Goal: Task Accomplishment & Management: Use online tool/utility

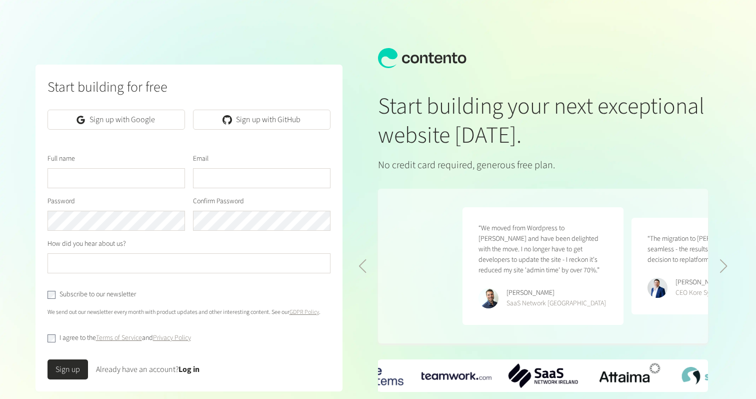
scroll to position [0, 338]
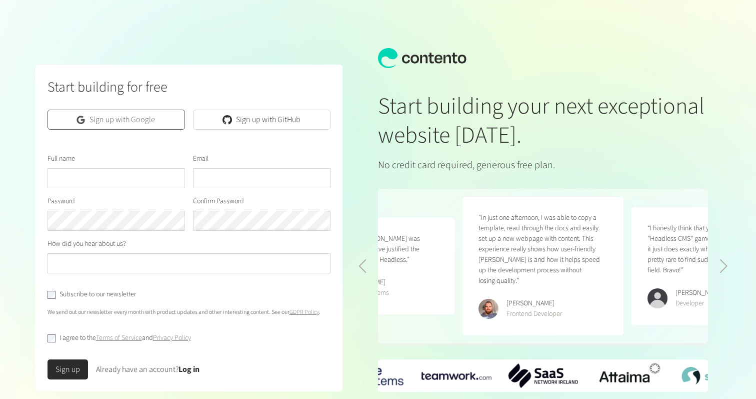
click at [109, 117] on link "Sign up with Google" at bounding box center [117, 120] width 138 height 20
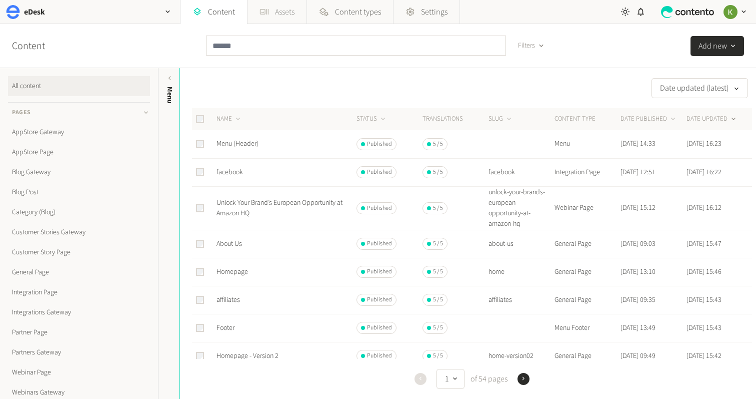
click at [280, 13] on link "Assets" at bounding box center [277, 12] width 59 height 24
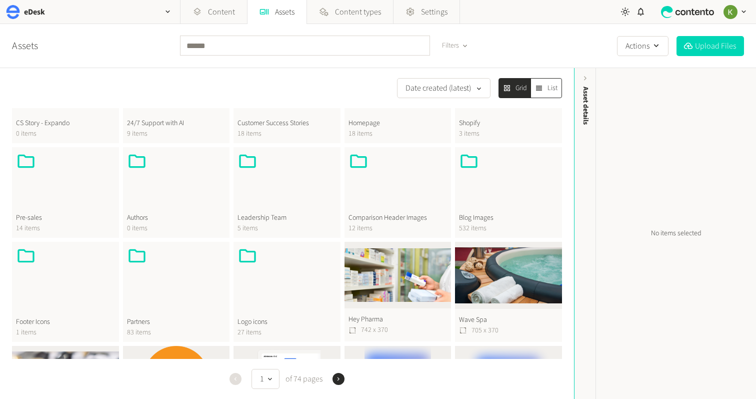
scroll to position [236, 0]
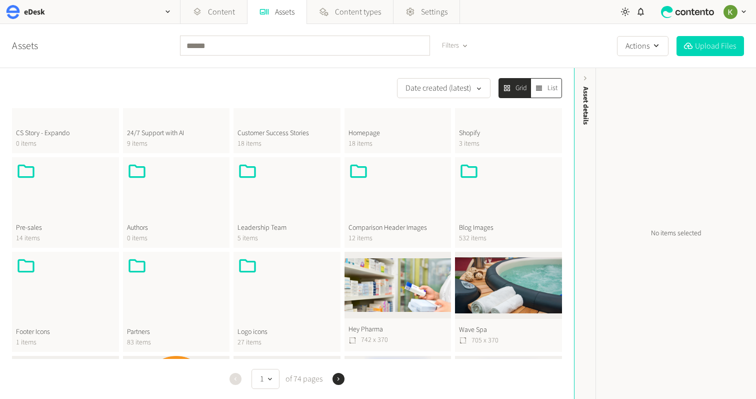
click at [398, 204] on div at bounding box center [398, 192] width 99 height 62
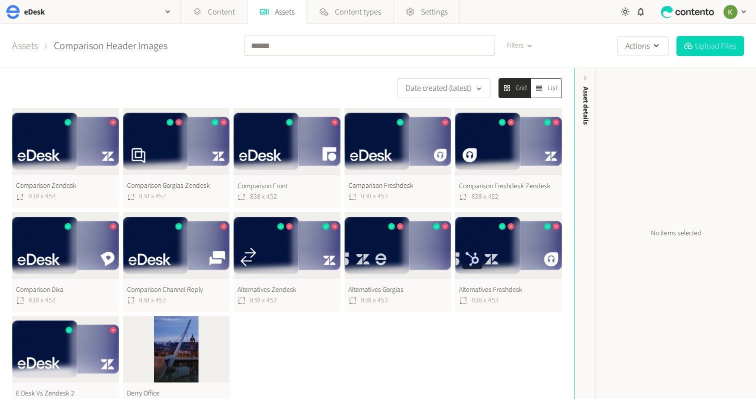
scroll to position [17, 0]
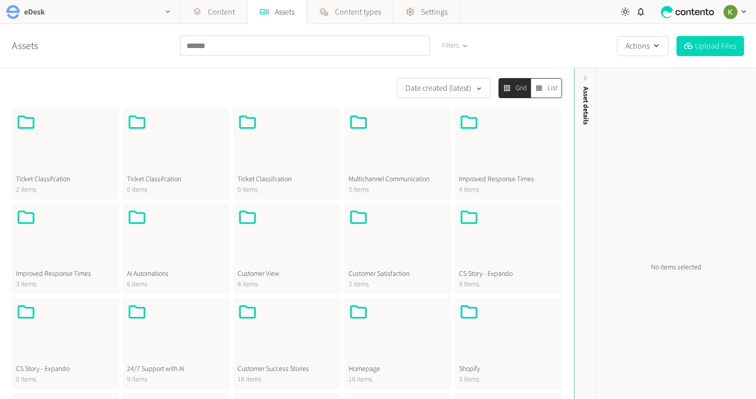
scroll to position [236, 0]
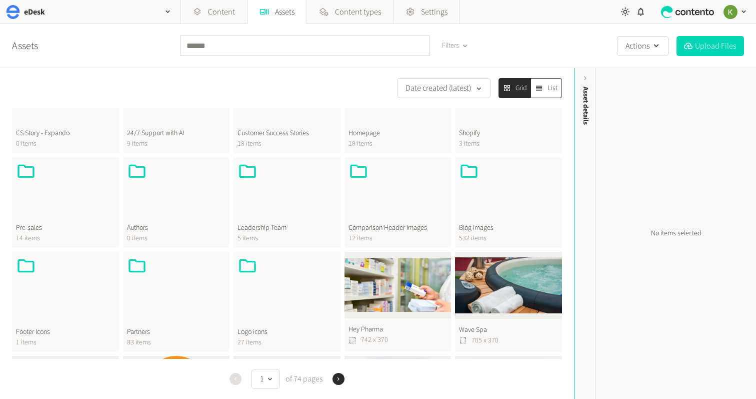
click at [490, 203] on div at bounding box center [508, 192] width 99 height 62
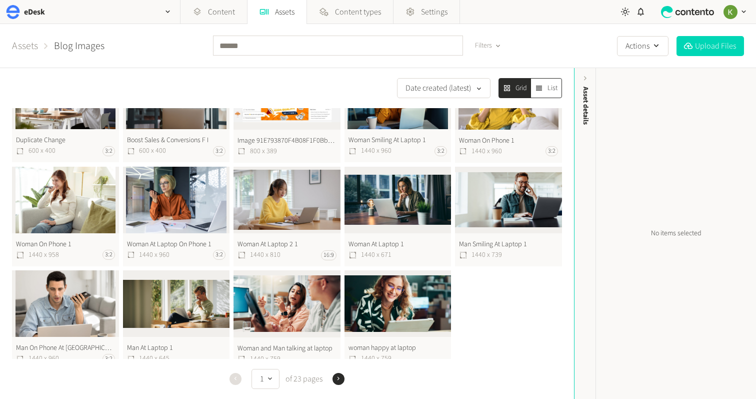
scroll to position [264, 0]
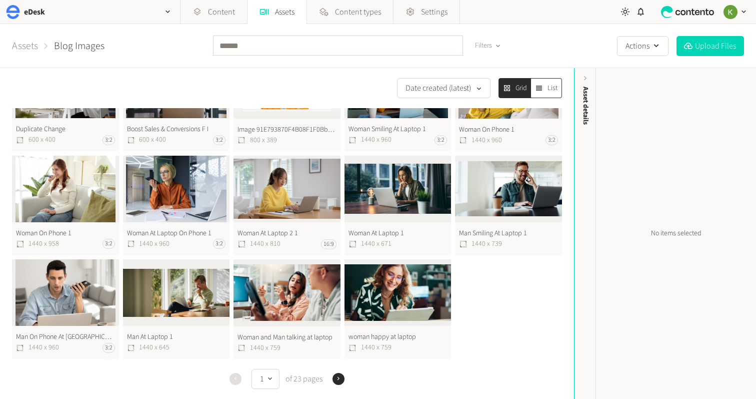
click at [339, 380] on icon "button" at bounding box center [338, 378] width 7 height 7
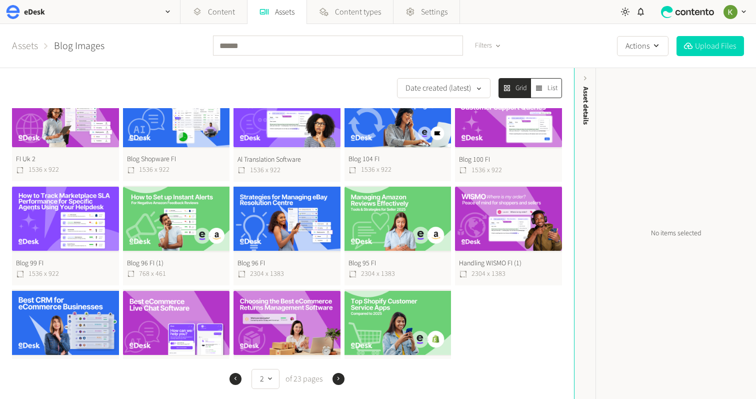
scroll to position [264, 0]
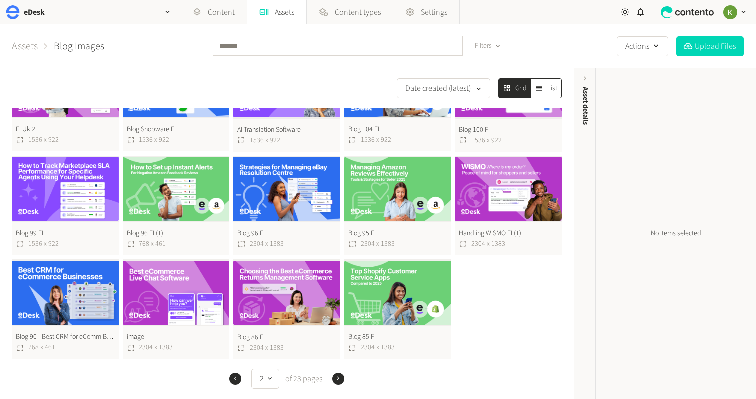
click at [340, 377] on icon "button" at bounding box center [338, 378] width 7 height 7
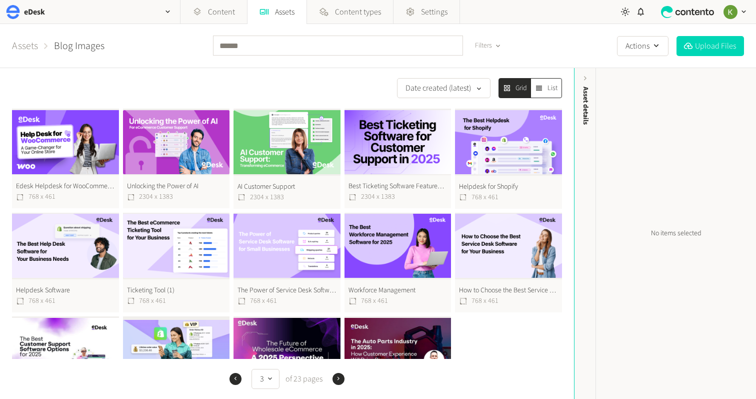
scroll to position [264, 0]
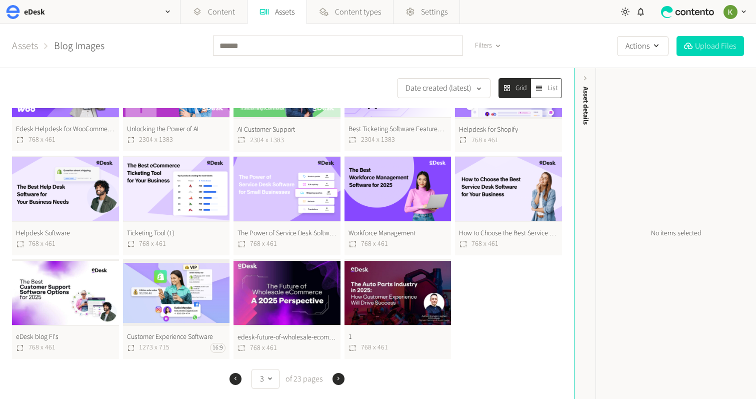
click at [341, 378] on icon "button" at bounding box center [338, 378] width 7 height 7
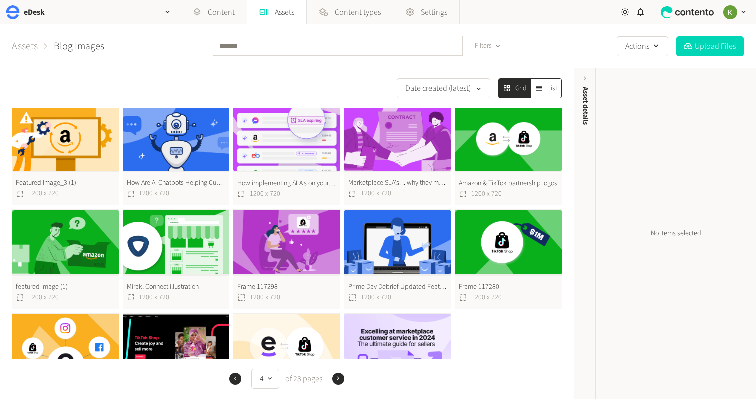
scroll to position [264, 0]
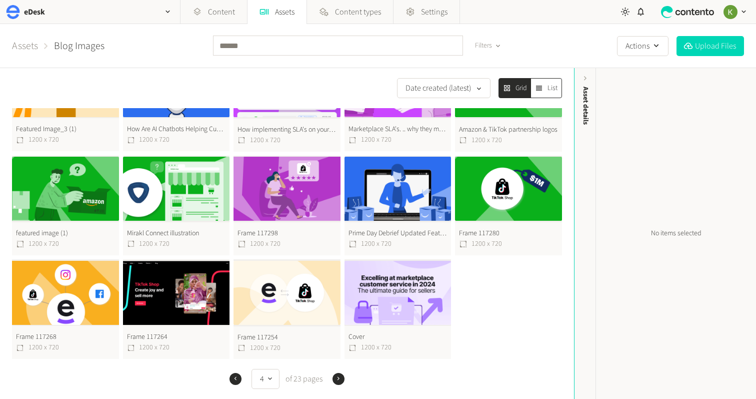
click at [338, 380] on icon "button" at bounding box center [339, 379] width 2 height 4
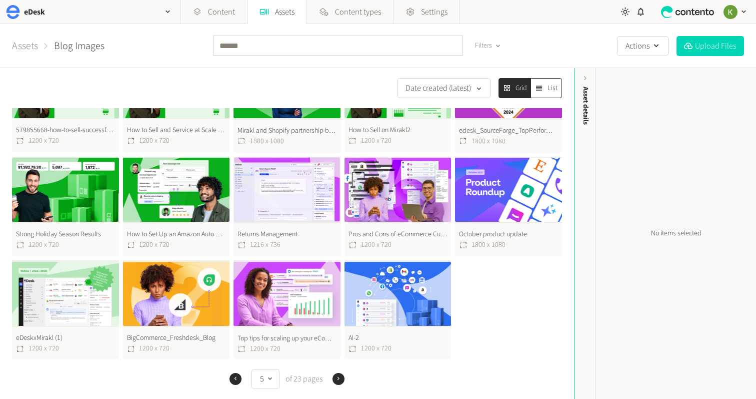
scroll to position [264, 0]
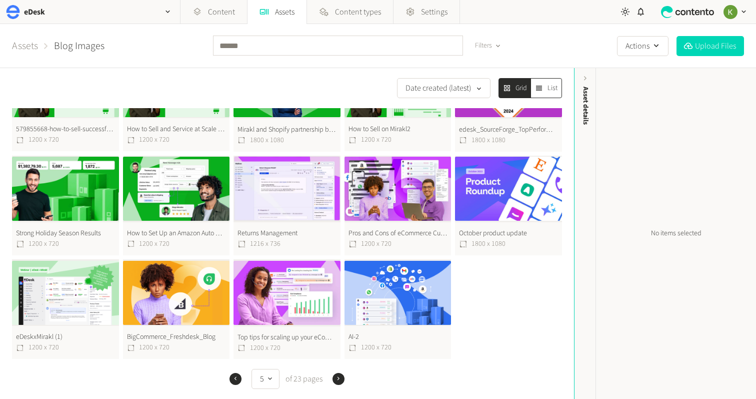
click at [338, 376] on icon "button" at bounding box center [338, 378] width 7 height 7
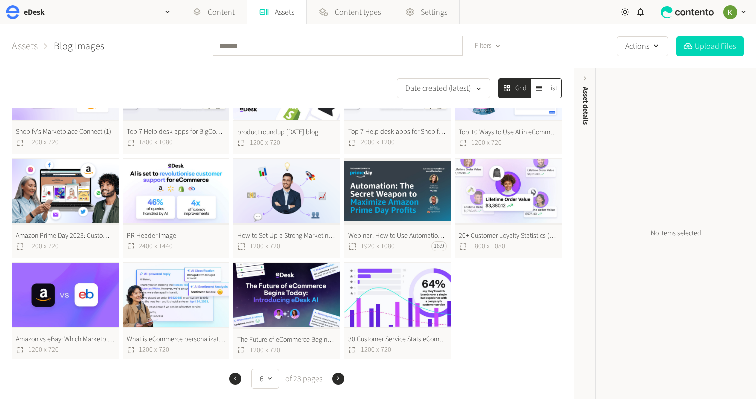
scroll to position [264, 0]
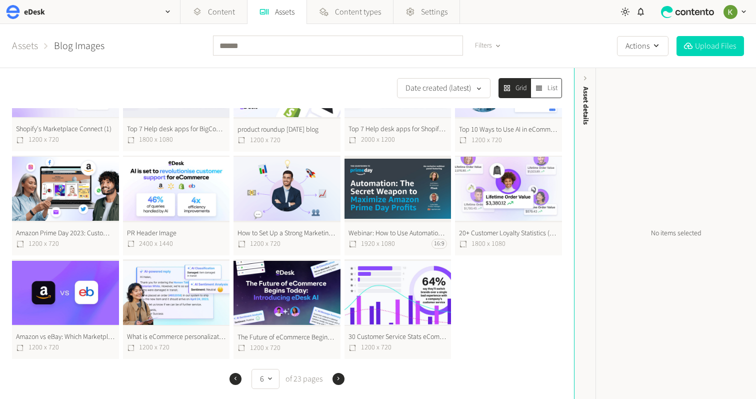
click at [337, 379] on icon "button" at bounding box center [338, 378] width 7 height 7
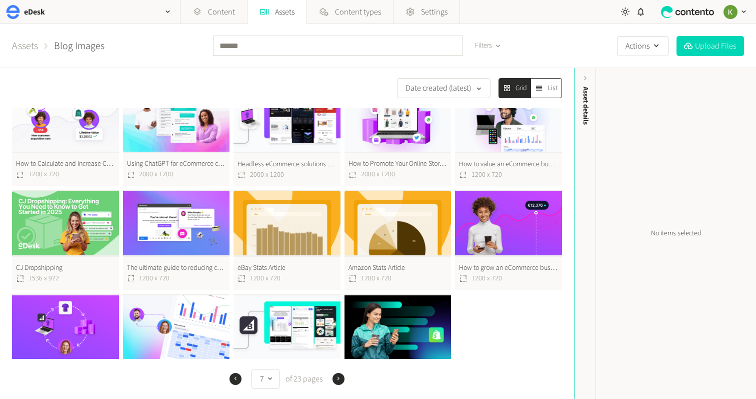
scroll to position [264, 0]
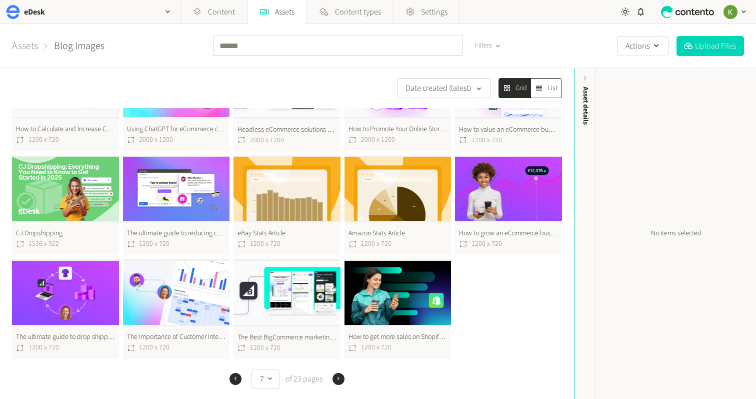
click at [339, 380] on icon "button" at bounding box center [338, 378] width 7 height 7
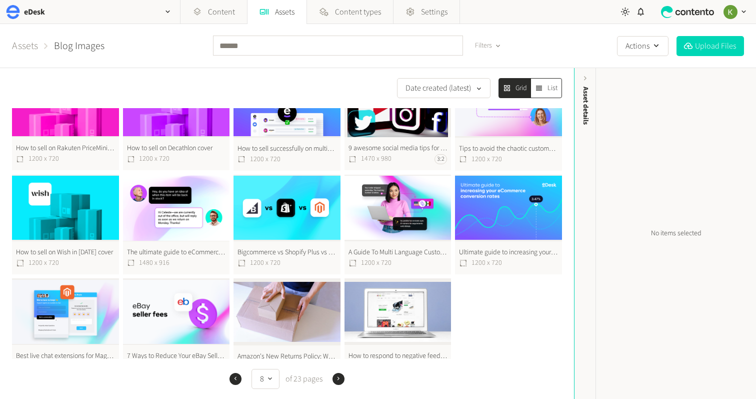
scroll to position [264, 0]
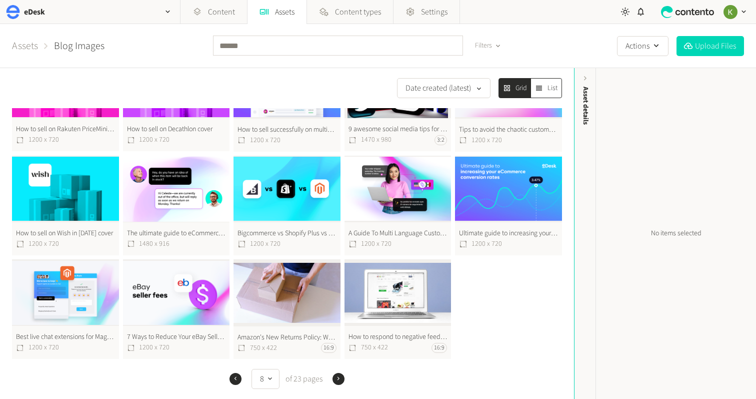
click at [407, 181] on button "A Guide To Multi Language Customer Support cover 1200 x 720" at bounding box center [398, 206] width 107 height 100
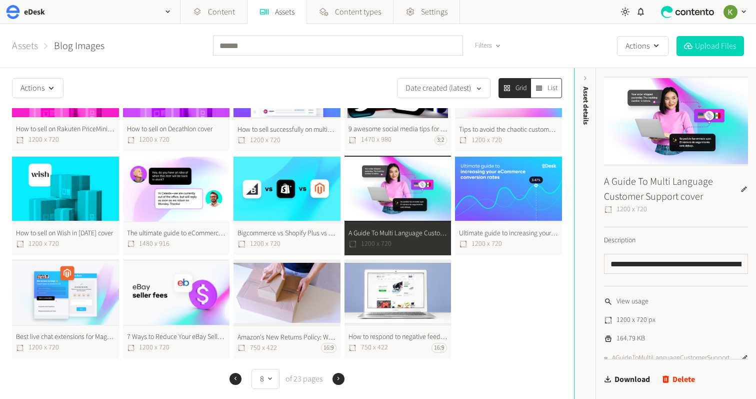
click at [411, 190] on button "A Guide To Multi Language Customer Support cover 1200 x 720" at bounding box center [398, 206] width 107 height 100
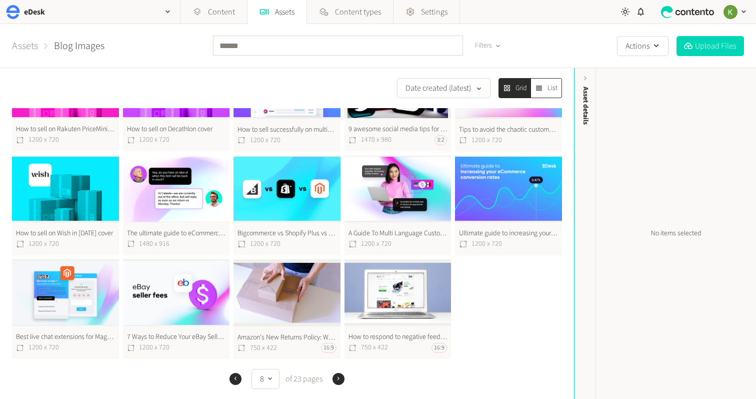
click at [336, 382] on icon "button" at bounding box center [338, 378] width 7 height 7
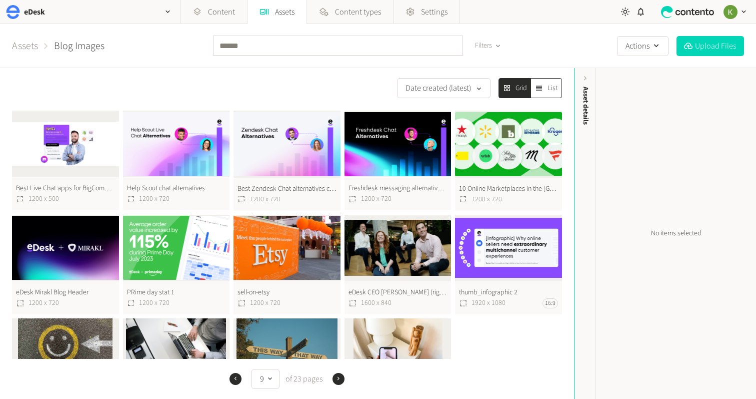
scroll to position [264, 0]
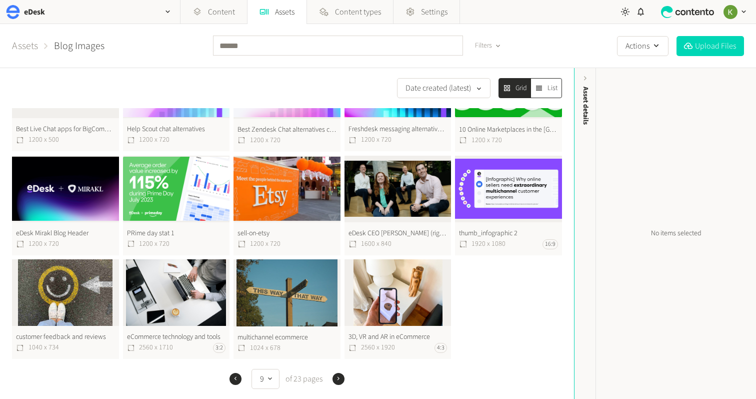
click at [338, 381] on icon "button" at bounding box center [338, 378] width 7 height 7
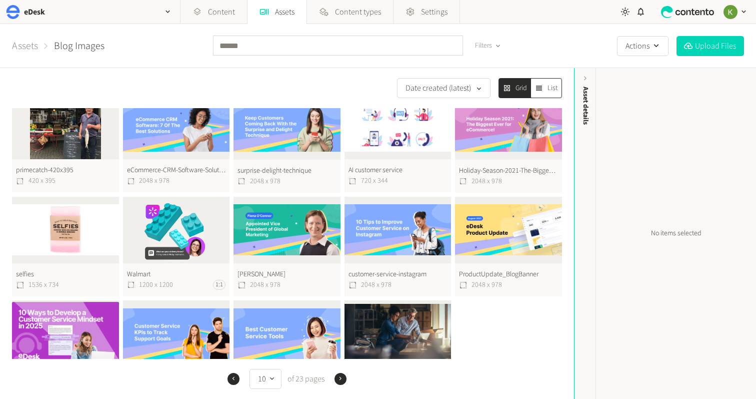
scroll to position [264, 0]
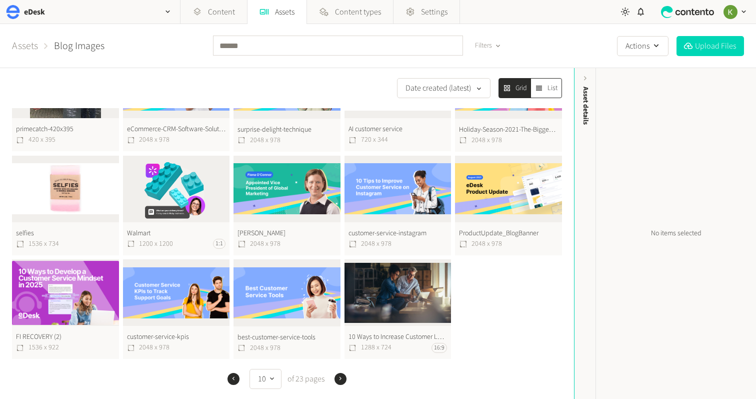
click at [343, 379] on icon "button" at bounding box center [340, 378] width 7 height 7
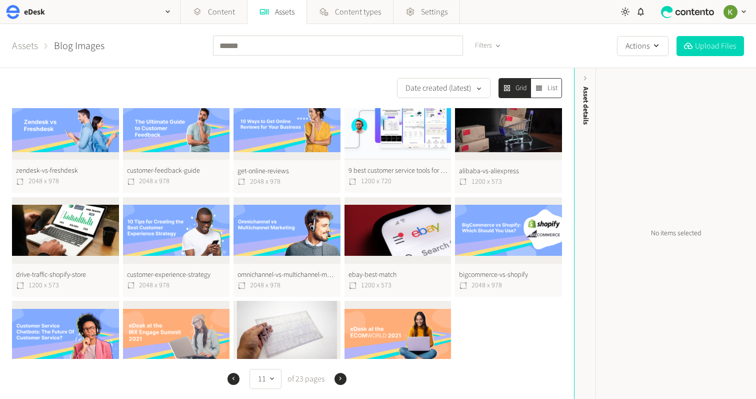
scroll to position [264, 0]
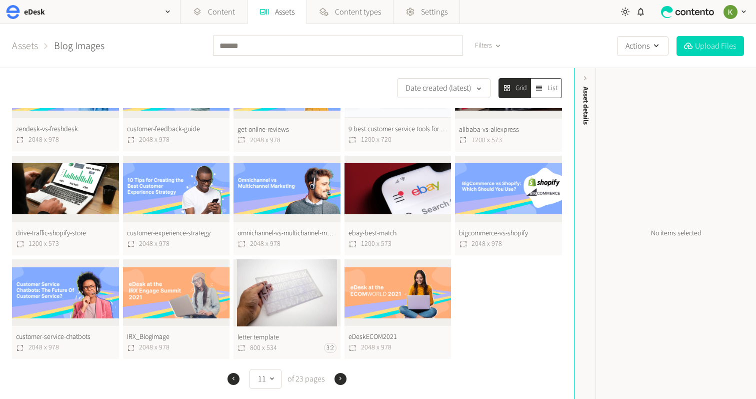
click at [342, 379] on icon "button" at bounding box center [340, 378] width 7 height 7
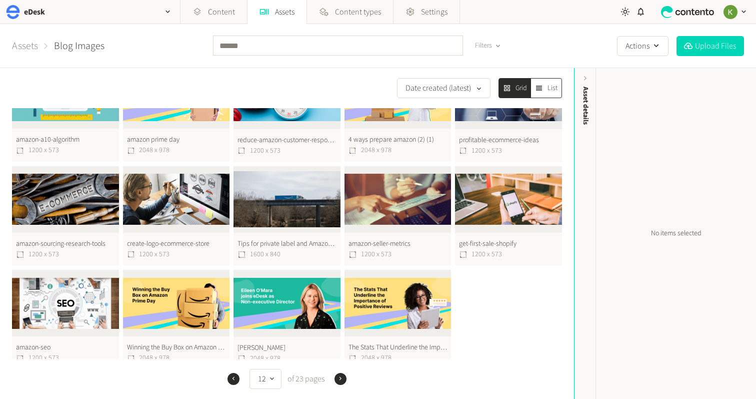
scroll to position [264, 0]
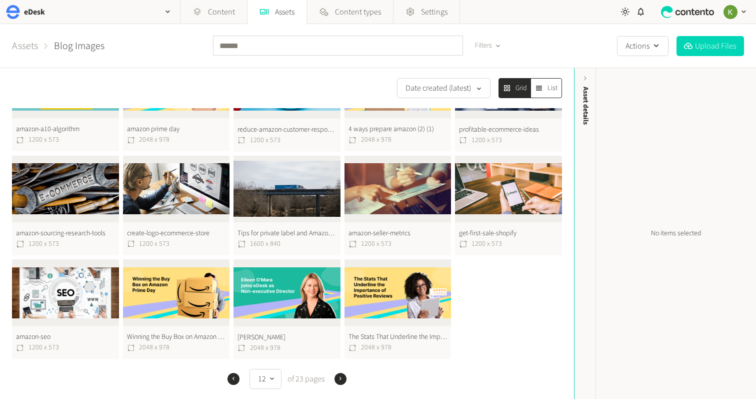
click at [343, 378] on icon "button" at bounding box center [340, 378] width 7 height 7
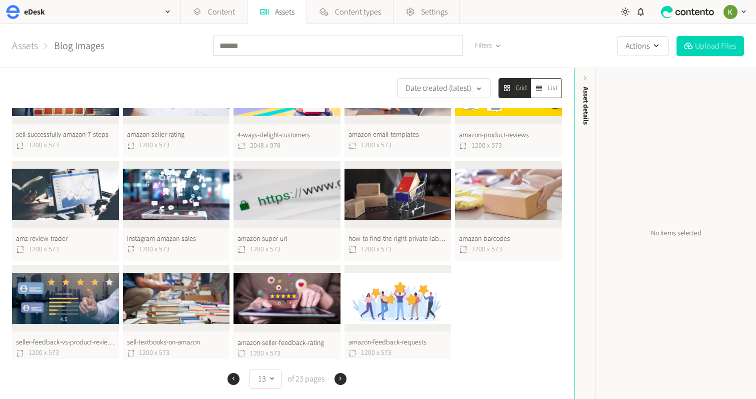
scroll to position [264, 0]
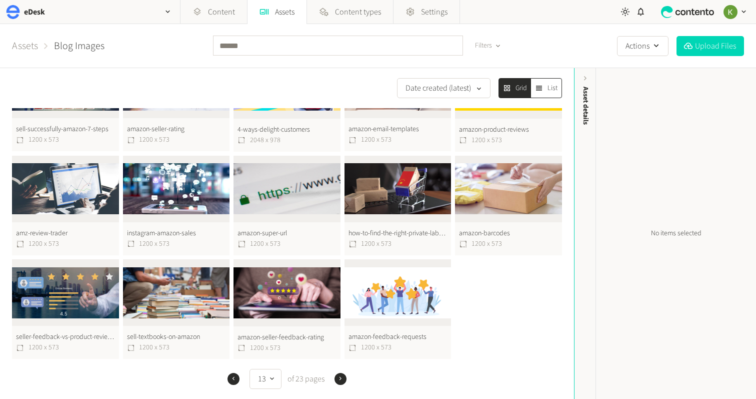
click at [343, 378] on icon "button" at bounding box center [340, 378] width 7 height 7
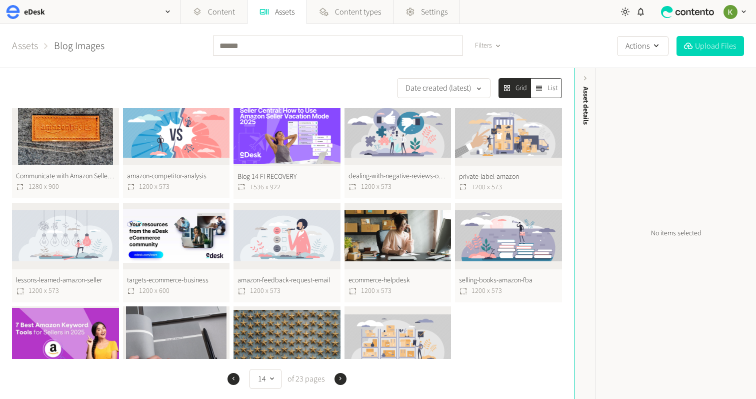
scroll to position [264, 0]
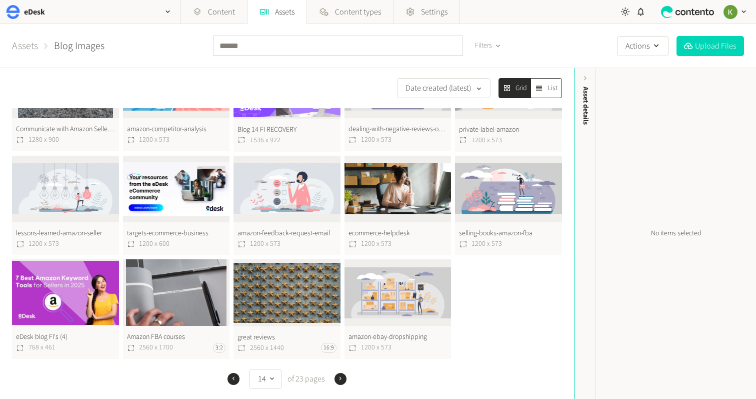
click at [341, 378] on icon "button" at bounding box center [340, 378] width 7 height 7
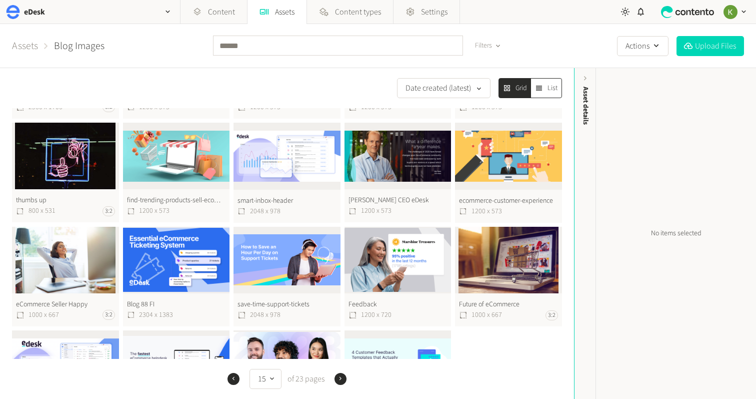
scroll to position [264, 0]
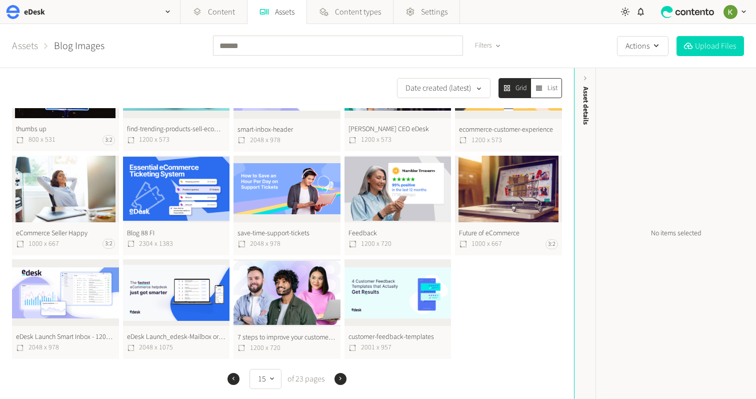
click at [337, 382] on icon "button" at bounding box center [340, 378] width 7 height 7
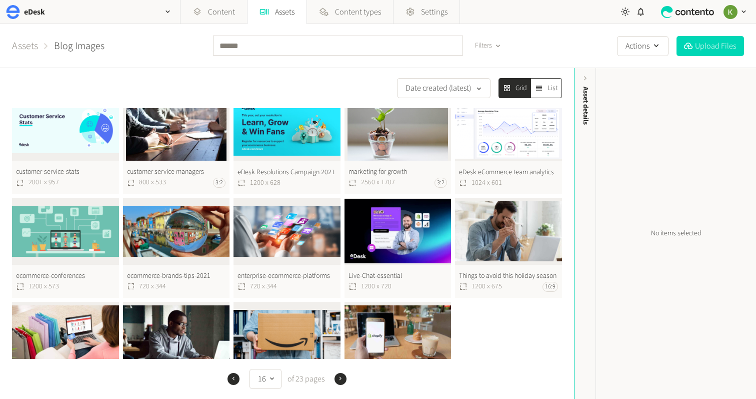
scroll to position [264, 0]
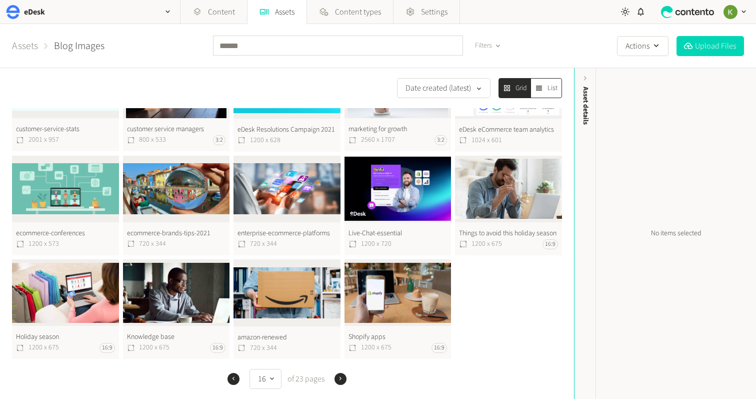
click at [339, 380] on icon "button" at bounding box center [340, 378] width 7 height 7
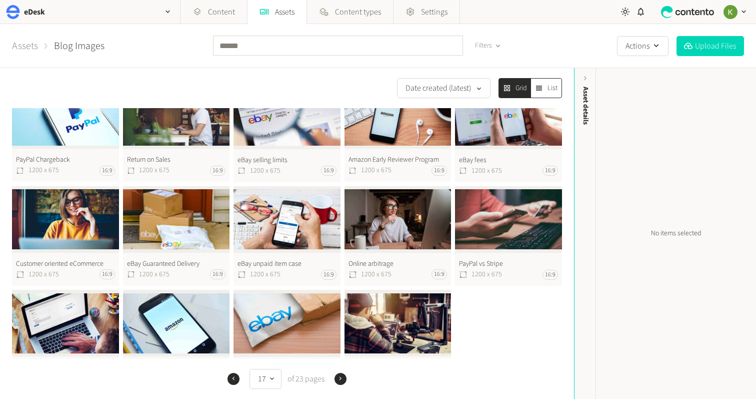
scroll to position [264, 0]
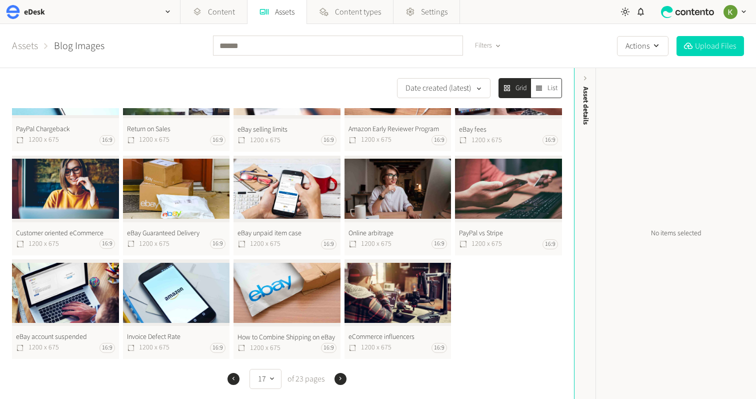
click at [342, 381] on icon "button" at bounding box center [340, 378] width 7 height 7
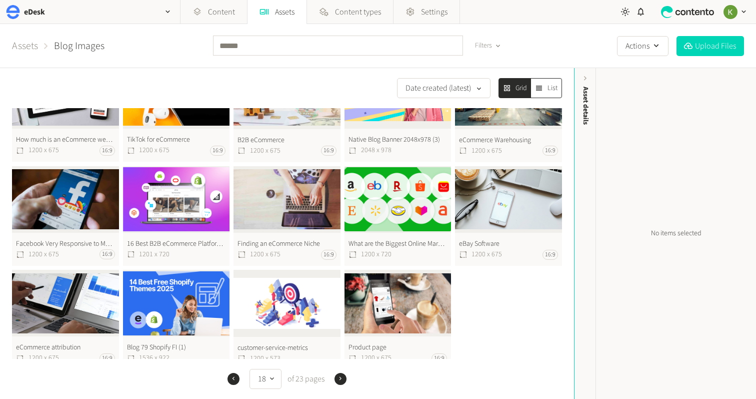
scroll to position [264, 0]
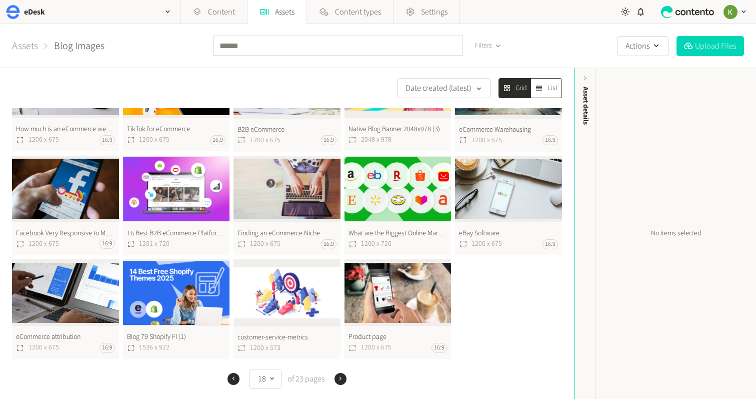
click at [339, 381] on icon "button" at bounding box center [340, 378] width 7 height 7
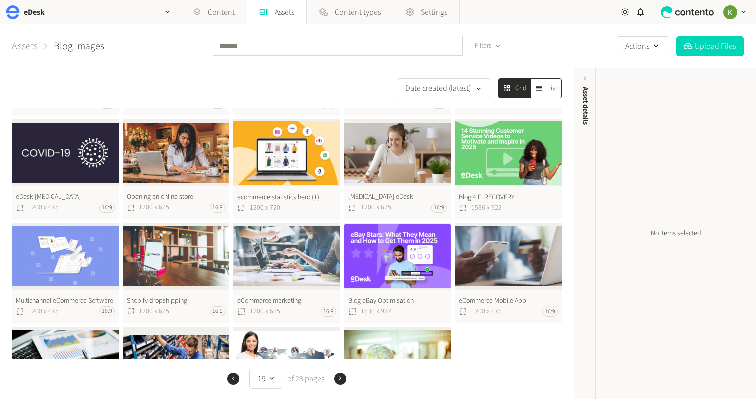
scroll to position [264, 0]
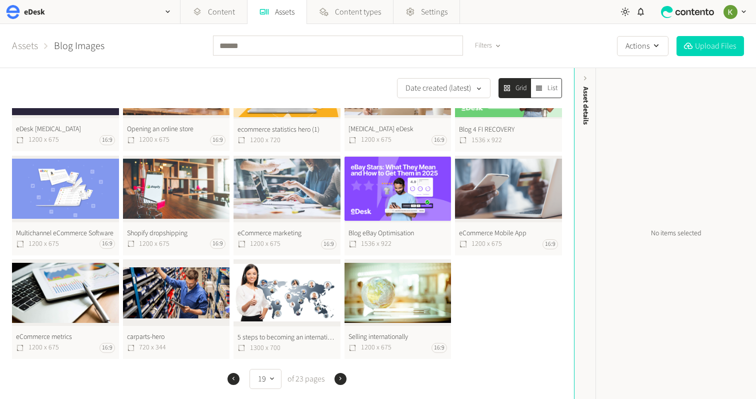
click at [342, 379] on icon "button" at bounding box center [340, 378] width 7 height 7
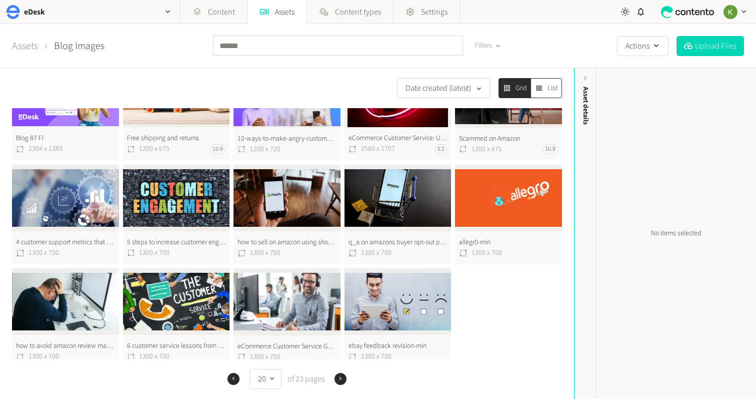
scroll to position [264, 0]
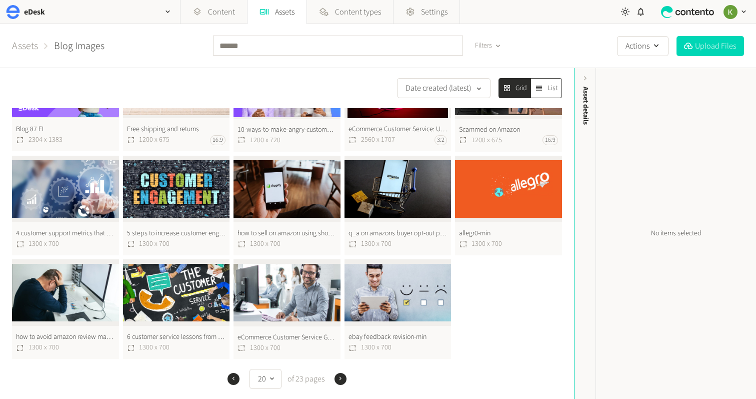
click at [340, 380] on icon "button" at bounding box center [341, 379] width 2 height 4
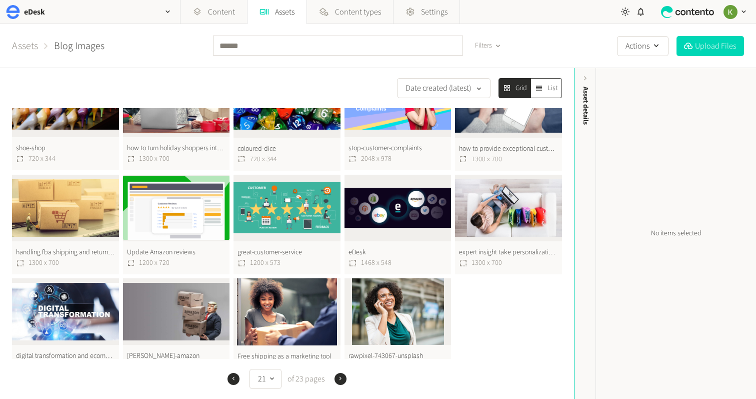
scroll to position [264, 0]
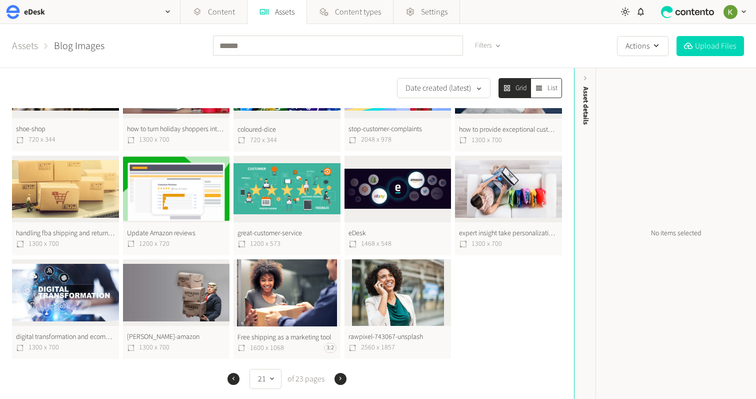
click at [344, 379] on icon "button" at bounding box center [340, 378] width 7 height 7
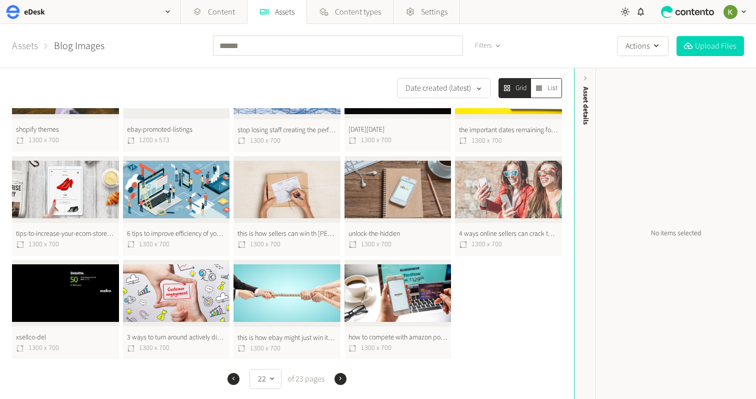
scroll to position [264, 0]
click at [340, 377] on icon "button" at bounding box center [340, 378] width 7 height 7
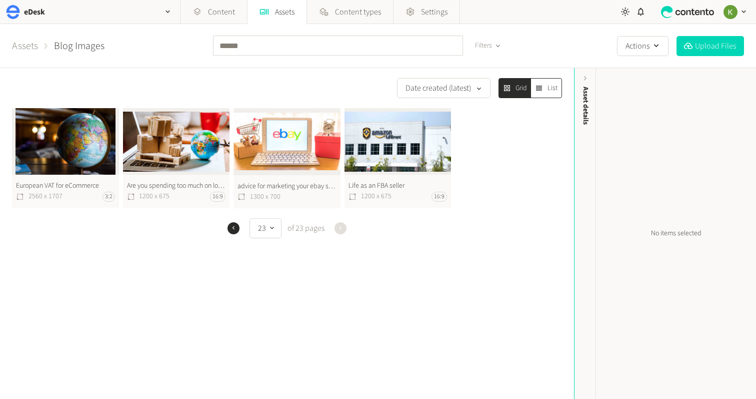
click at [232, 230] on icon "button" at bounding box center [233, 227] width 7 height 7
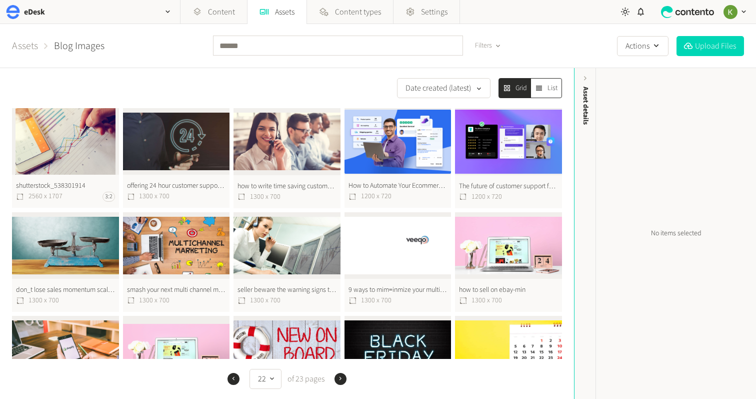
click at [32, 44] on link "Assets" at bounding box center [25, 46] width 26 height 15
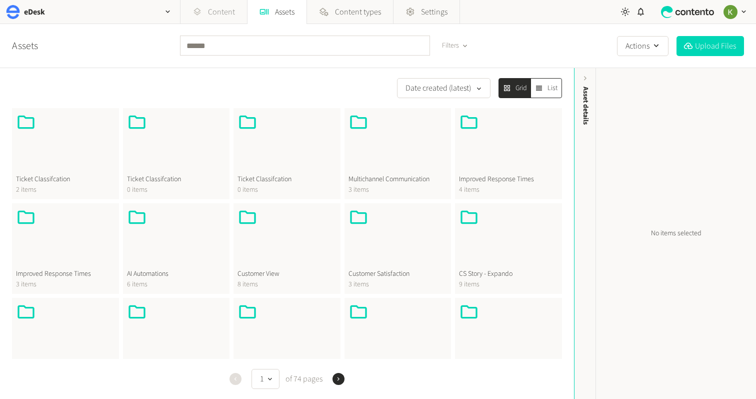
click at [214, 15] on link "Content" at bounding box center [214, 12] width 67 height 24
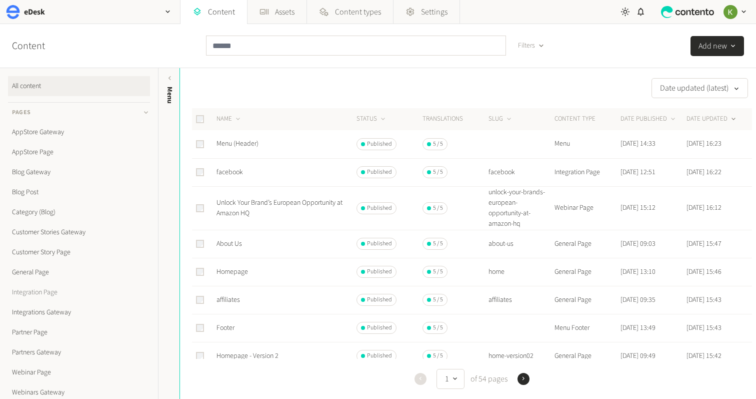
click at [33, 292] on link "Integration Page" at bounding box center [79, 292] width 142 height 20
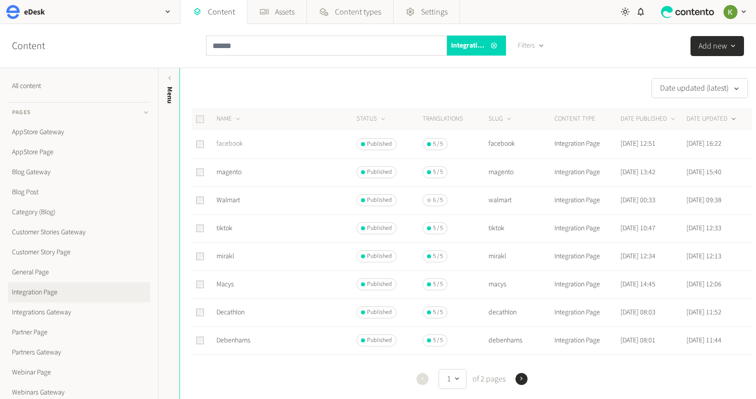
click at [229, 145] on link "facebook" at bounding box center [230, 144] width 27 height 10
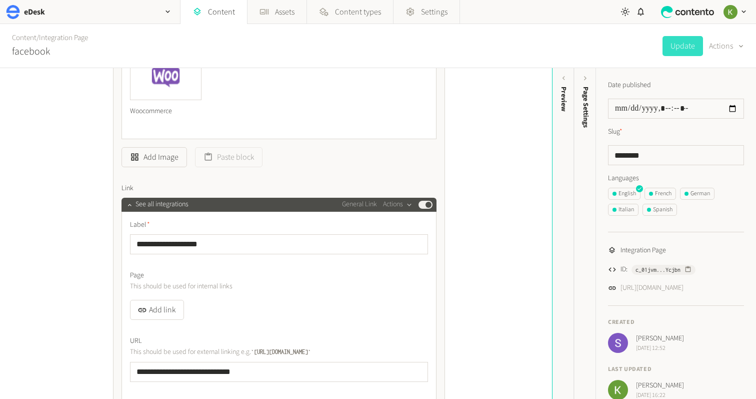
scroll to position [3241, 0]
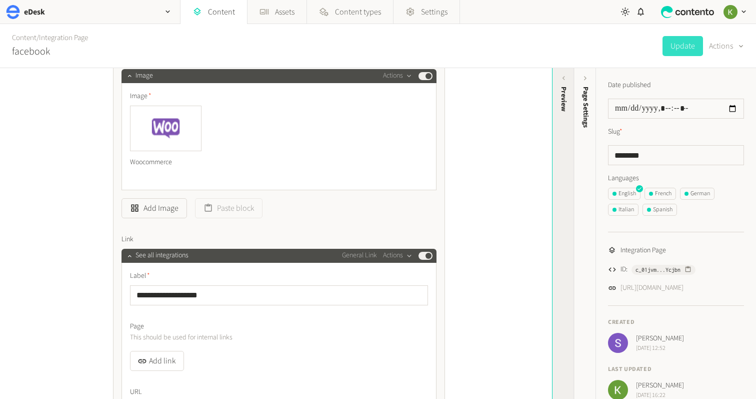
click at [567, 112] on div "Preview" at bounding box center [564, 164] width 22 height 180
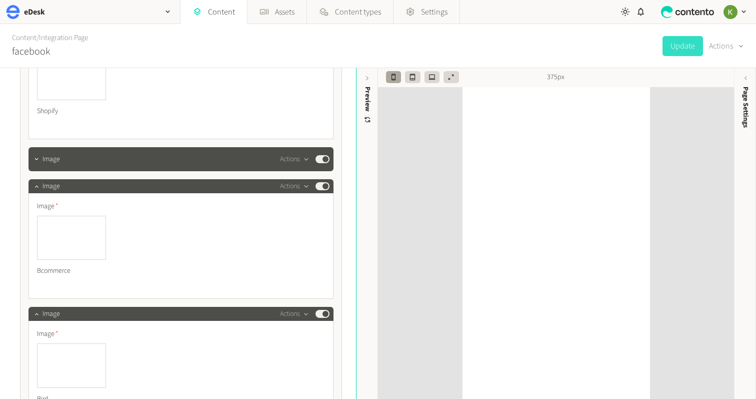
scroll to position [2477, 0]
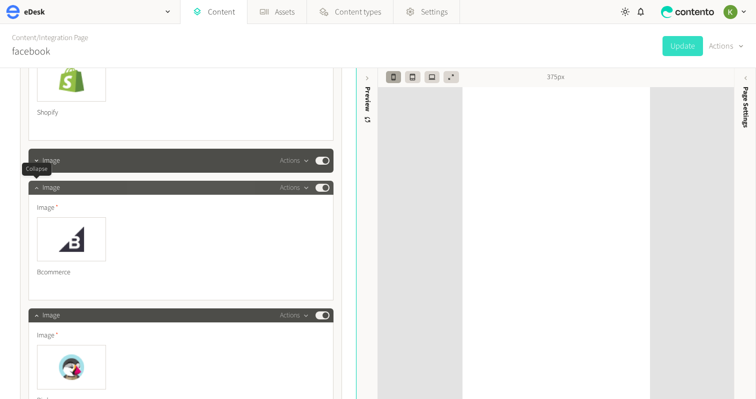
click at [37, 190] on icon "button" at bounding box center [36, 187] width 7 height 7
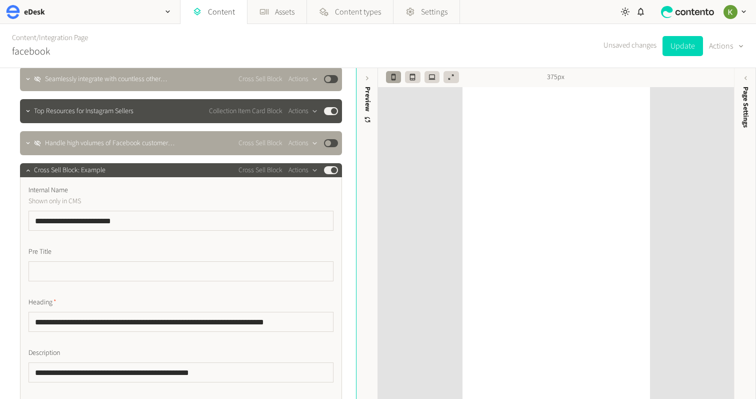
scroll to position [1825, 0]
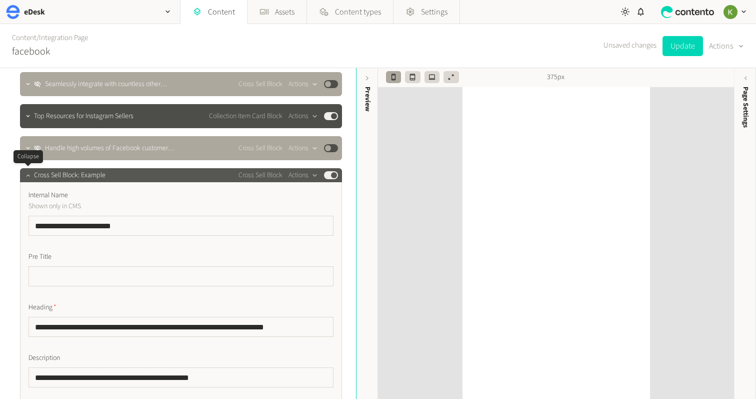
click at [27, 174] on icon "button" at bounding box center [28, 175] width 7 height 7
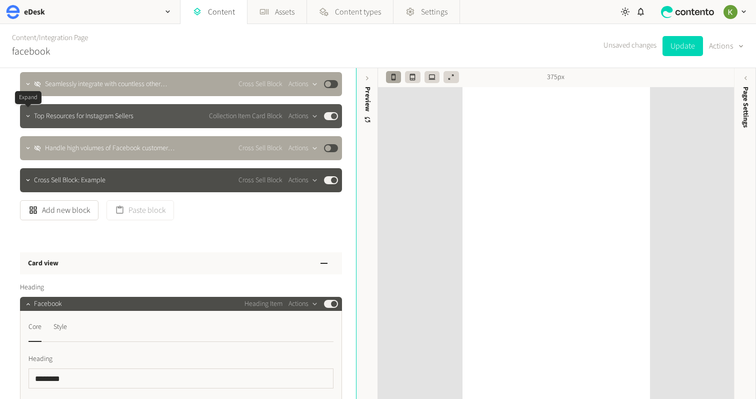
click at [29, 118] on icon "button" at bounding box center [28, 116] width 7 height 7
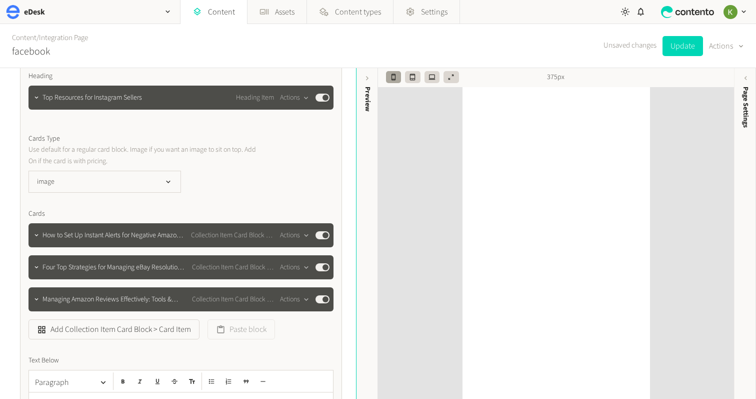
scroll to position [2068, 0]
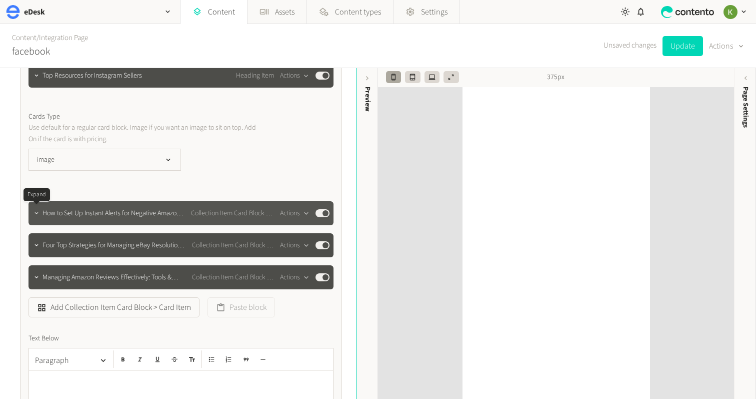
click at [39, 217] on button "button" at bounding box center [37, 212] width 12 height 12
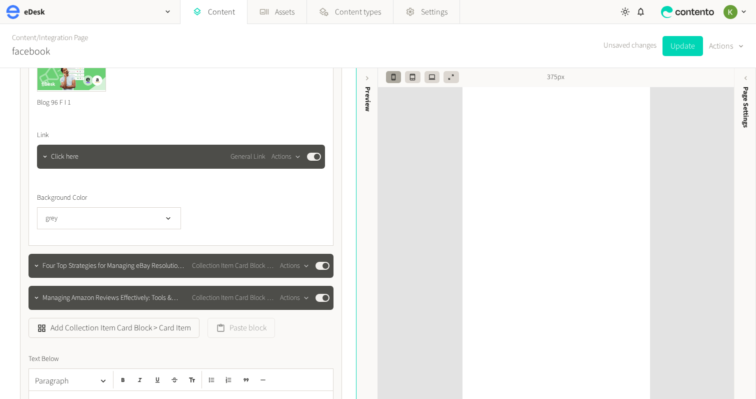
scroll to position [2523, 0]
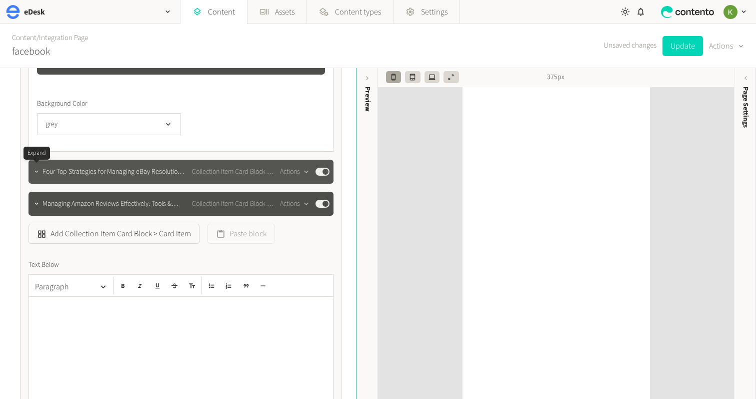
click at [32, 173] on button "button" at bounding box center [37, 171] width 12 height 12
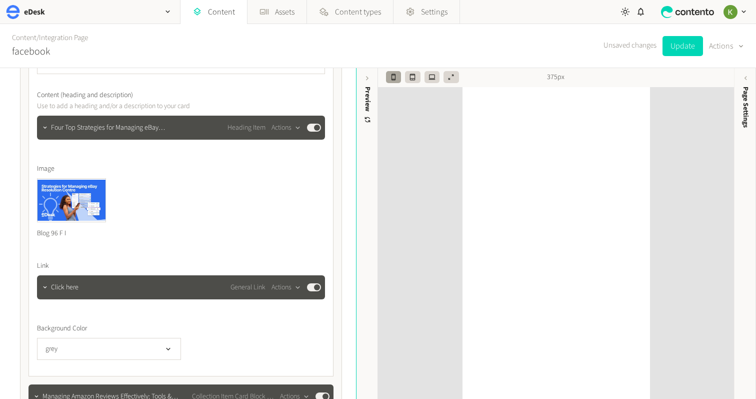
scroll to position [2709, 0]
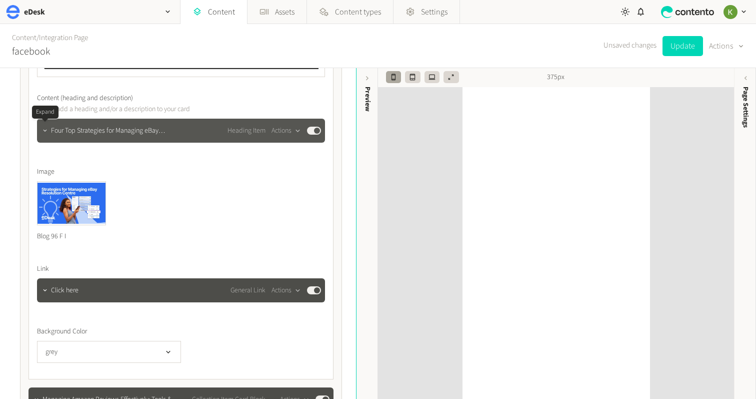
click at [43, 130] on icon "button" at bounding box center [45, 130] width 7 height 7
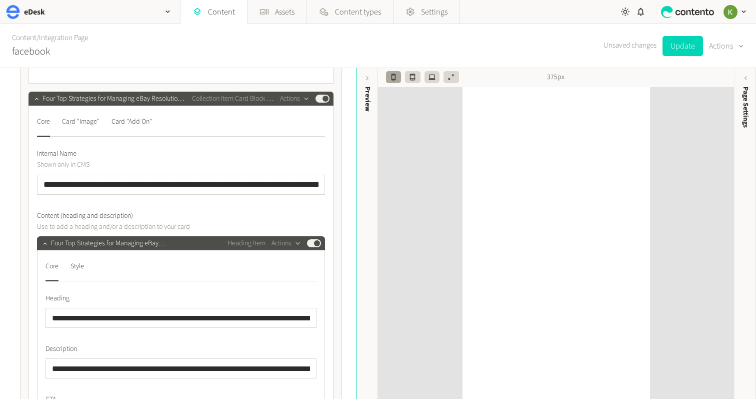
scroll to position [2596, 0]
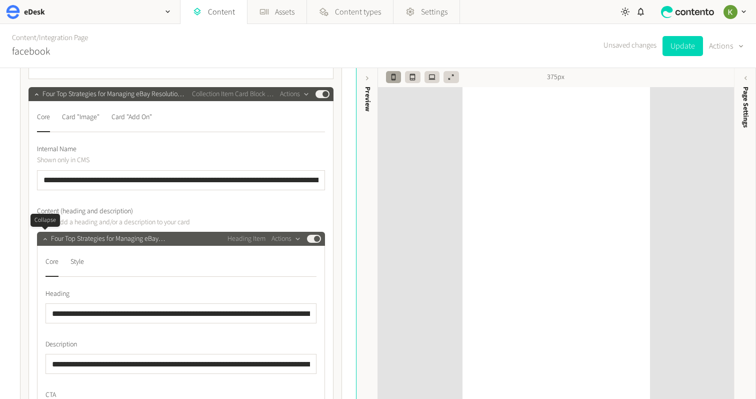
click at [44, 238] on icon "button" at bounding box center [45, 238] width 7 height 7
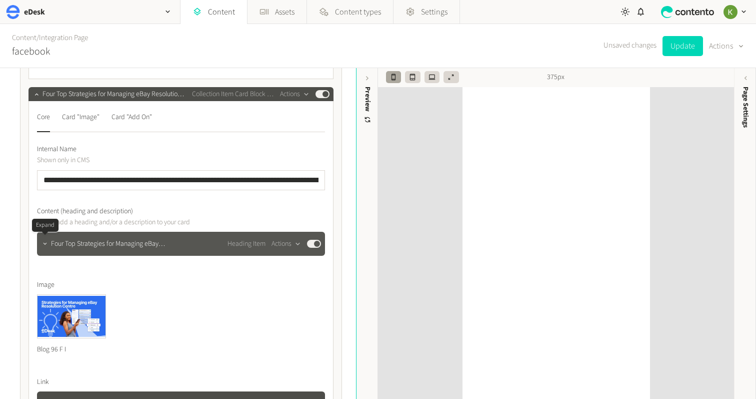
click at [44, 238] on button "button" at bounding box center [45, 243] width 12 height 12
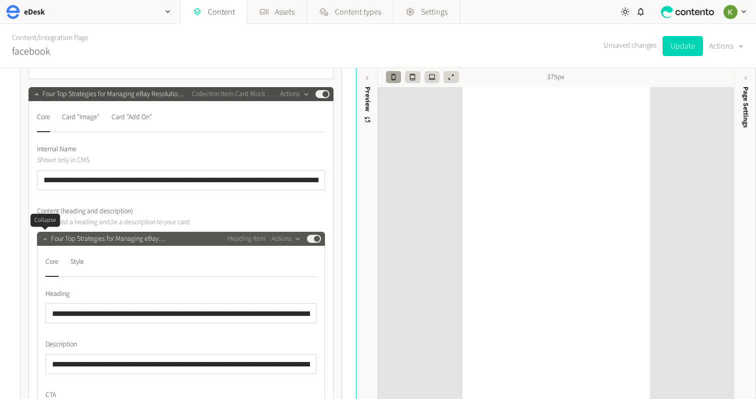
click at [44, 238] on icon "button" at bounding box center [45, 238] width 7 height 7
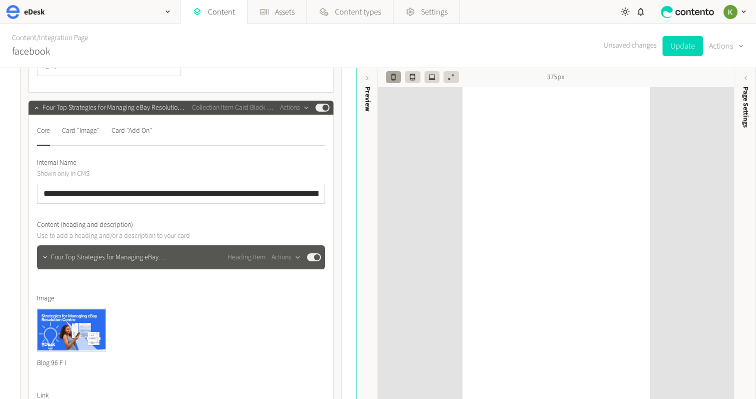
scroll to position [2612, 0]
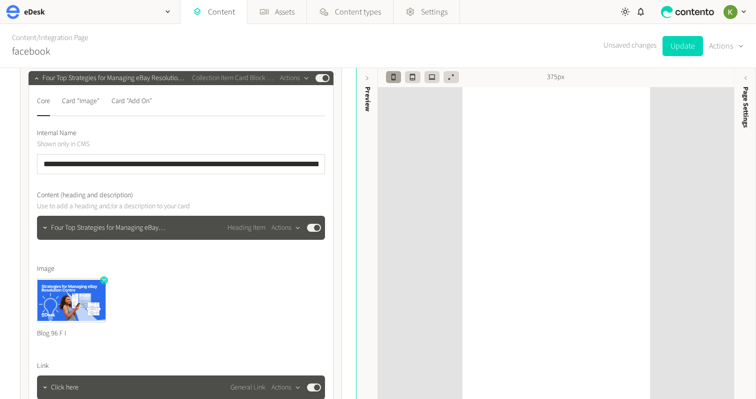
click at [103, 281] on icon "button" at bounding box center [104, 280] width 7 height 7
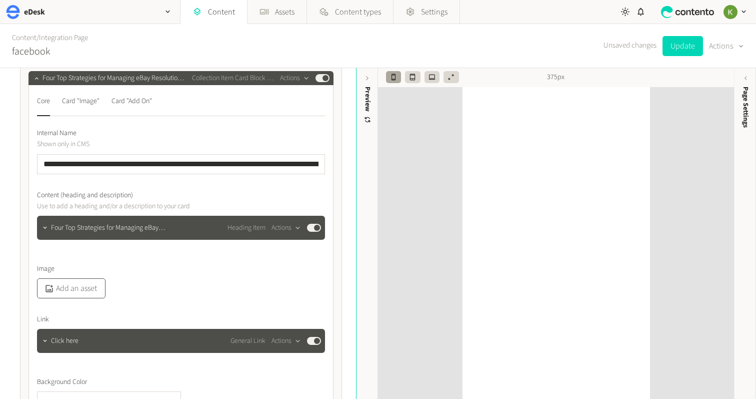
click at [74, 288] on button "Add an asset" at bounding box center [71, 288] width 69 height 20
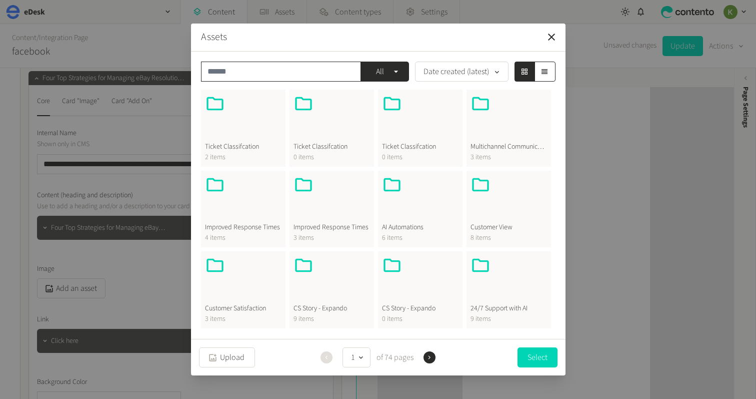
click at [279, 74] on input "text" at bounding box center [281, 72] width 160 height 20
paste input "**********"
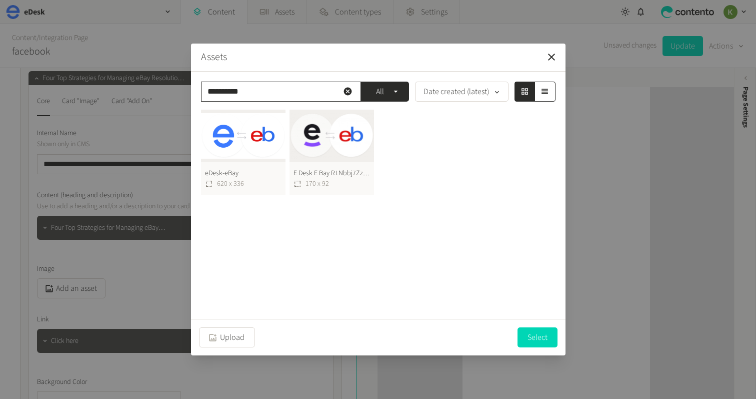
type input "**********"
click at [243, 148] on button "eDesk-eBay 620 x 336" at bounding box center [243, 153] width 85 height 86
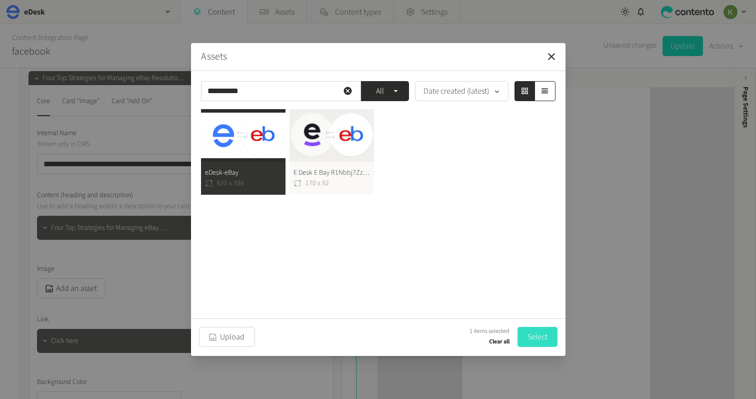
click at [540, 337] on button "Select" at bounding box center [538, 337] width 40 height 20
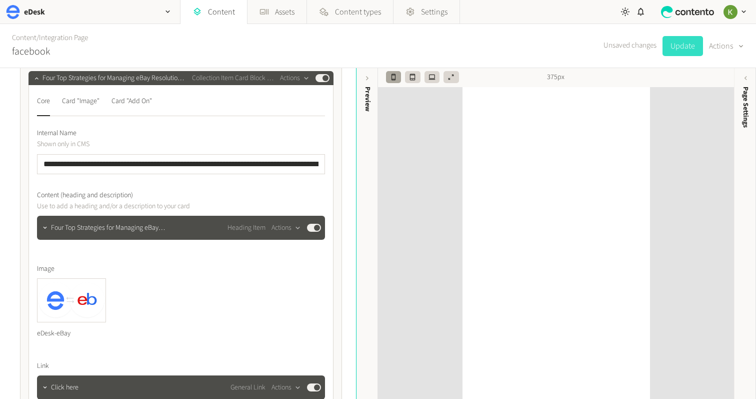
click at [679, 49] on button "Update" at bounding box center [683, 46] width 41 height 20
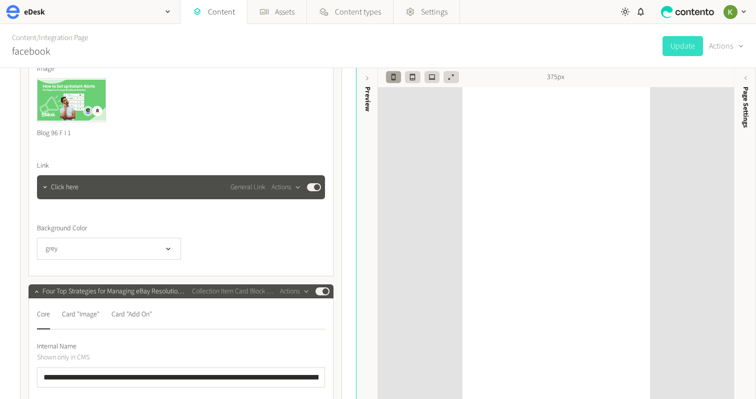
scroll to position [2378, 0]
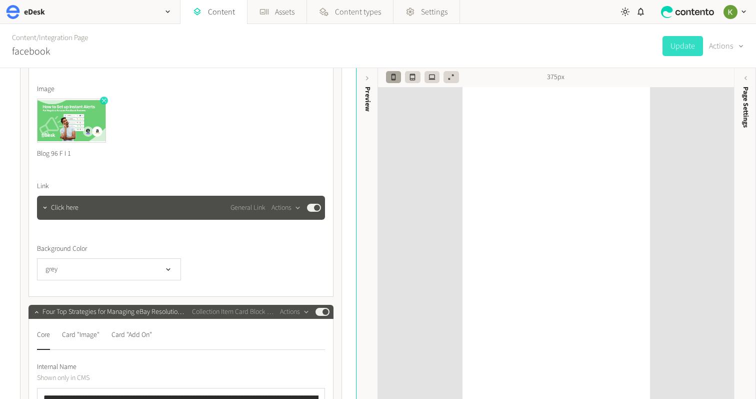
click at [105, 101] on icon "button" at bounding box center [104, 100] width 7 height 7
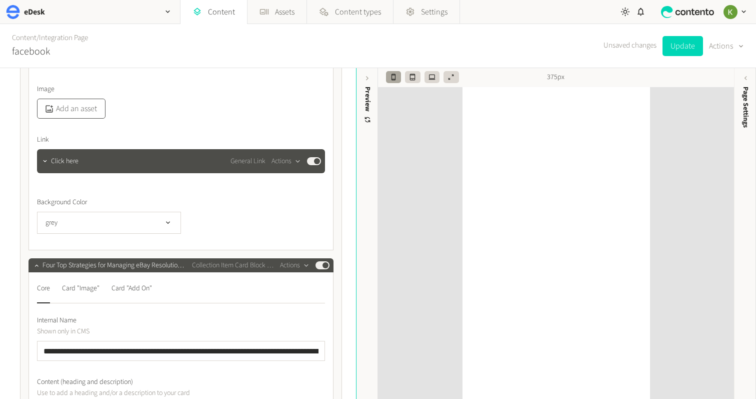
click at [74, 110] on button "Add an asset" at bounding box center [71, 109] width 69 height 20
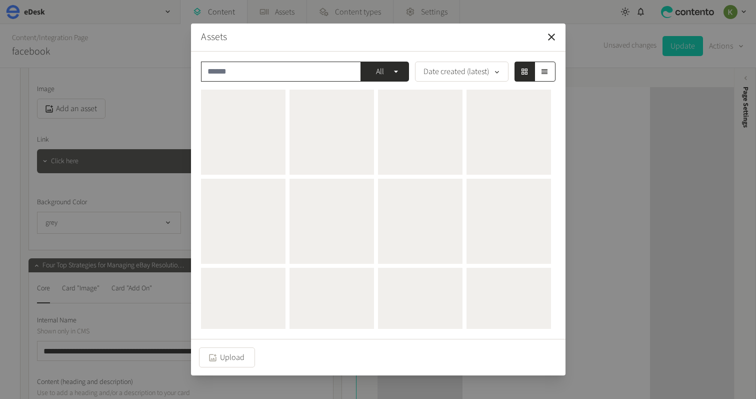
click at [250, 71] on input "text" at bounding box center [281, 72] width 160 height 20
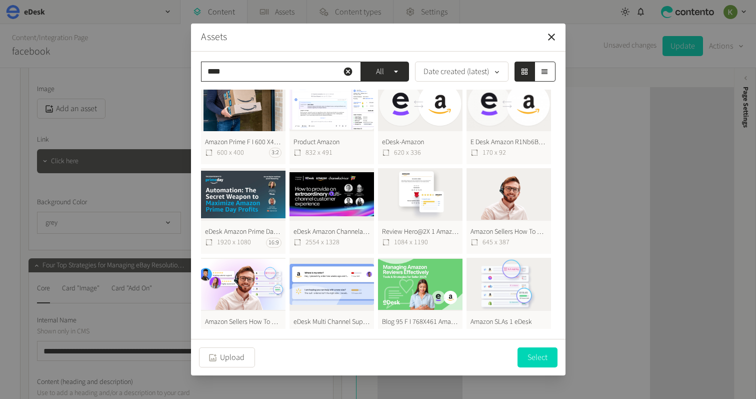
scroll to position [0, 0]
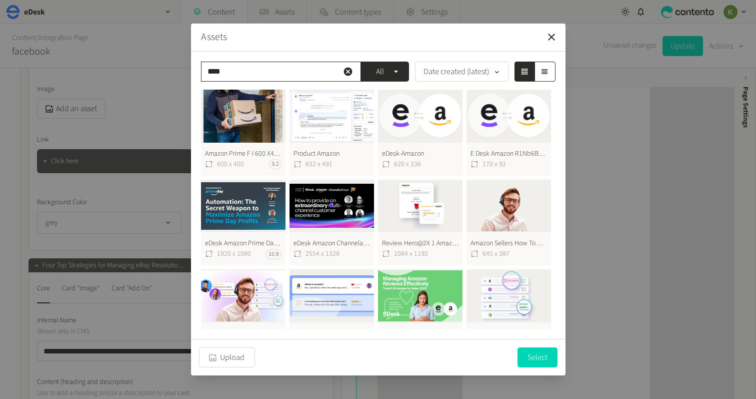
type input "****"
